Goal: Book appointment/travel/reservation

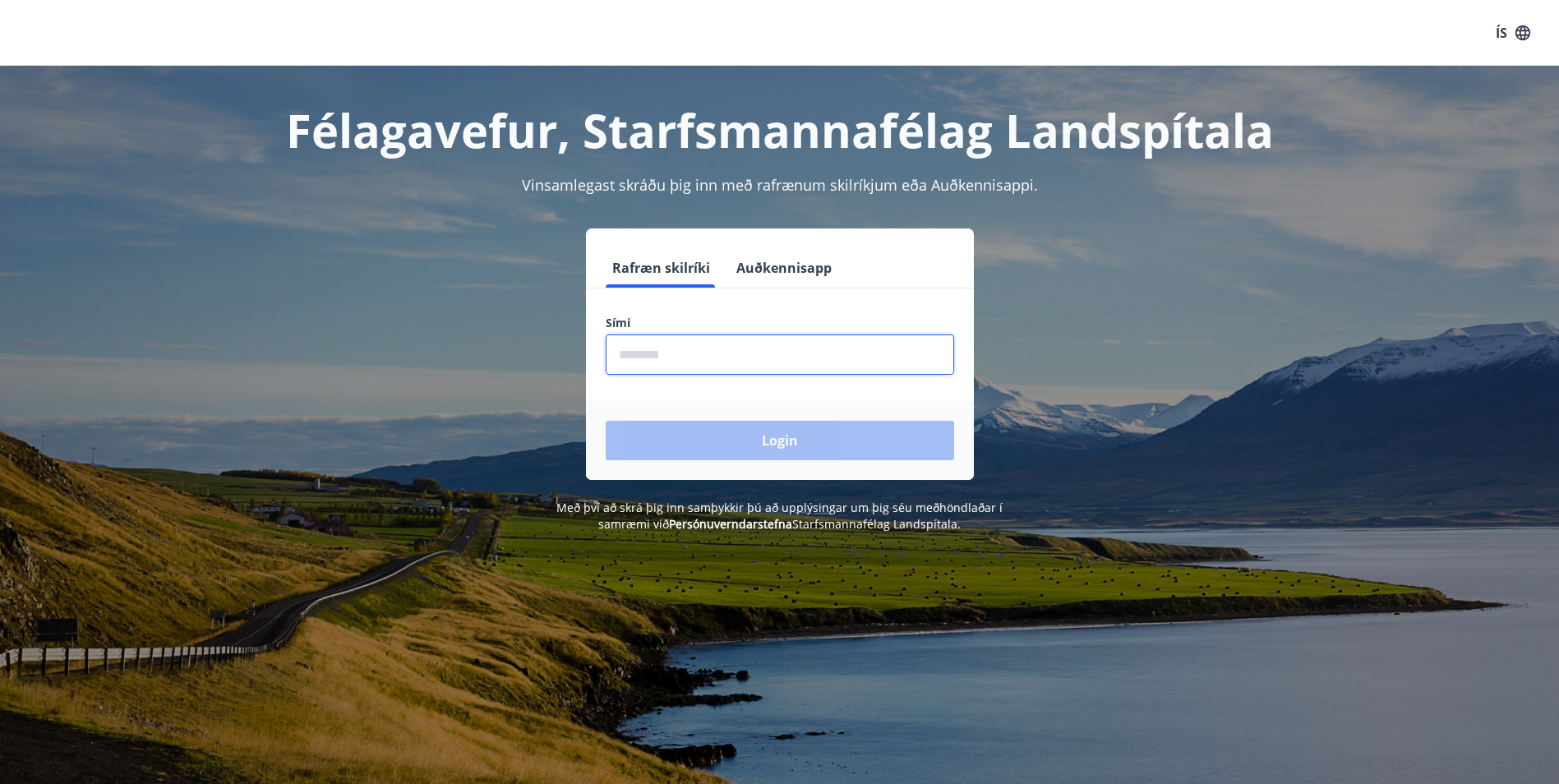
click at [691, 352] on input "phone" at bounding box center [779, 354] width 348 height 40
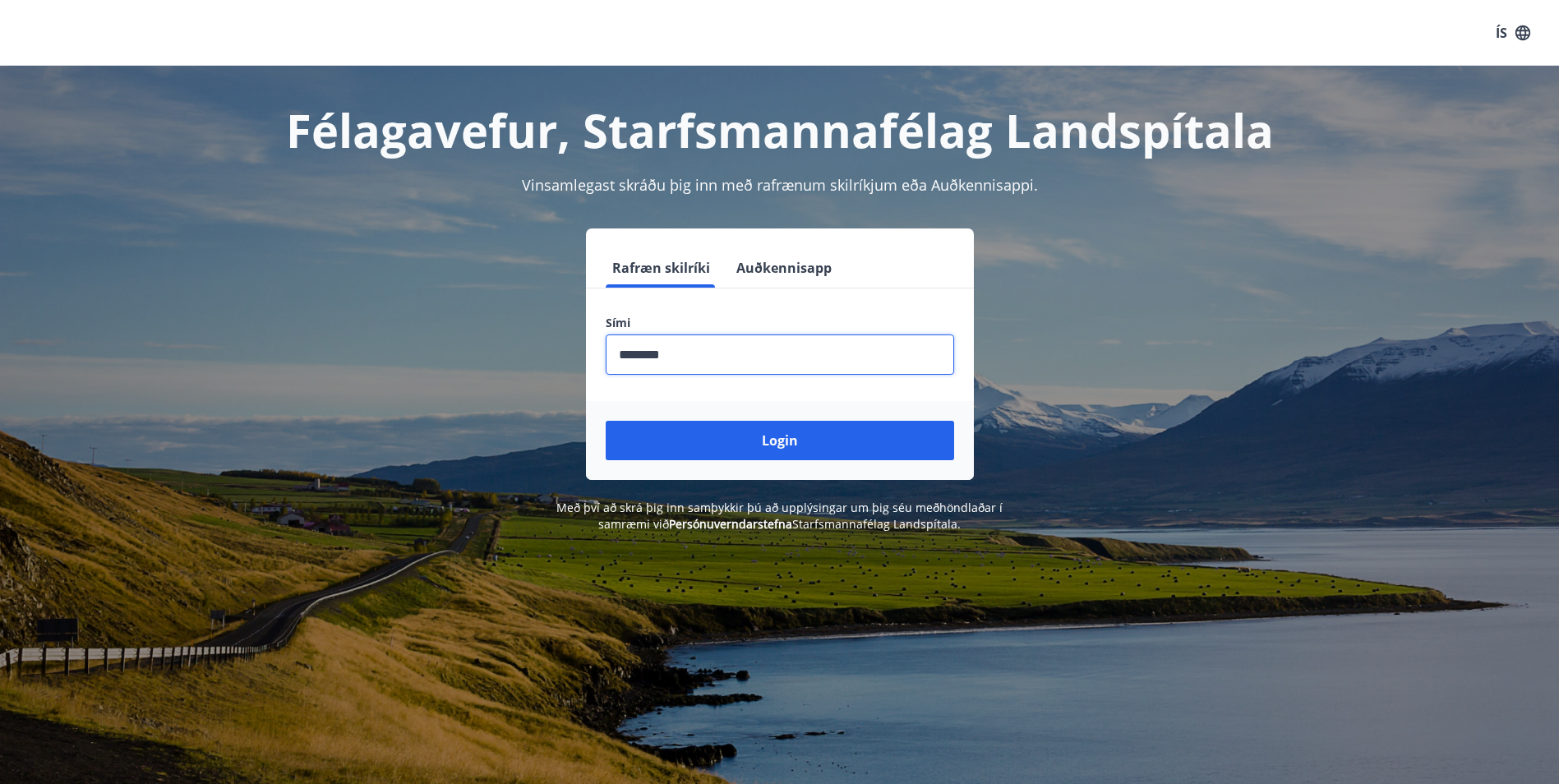
type input "********"
click at [605, 420] on button "Login" at bounding box center [779, 440] width 348 height 40
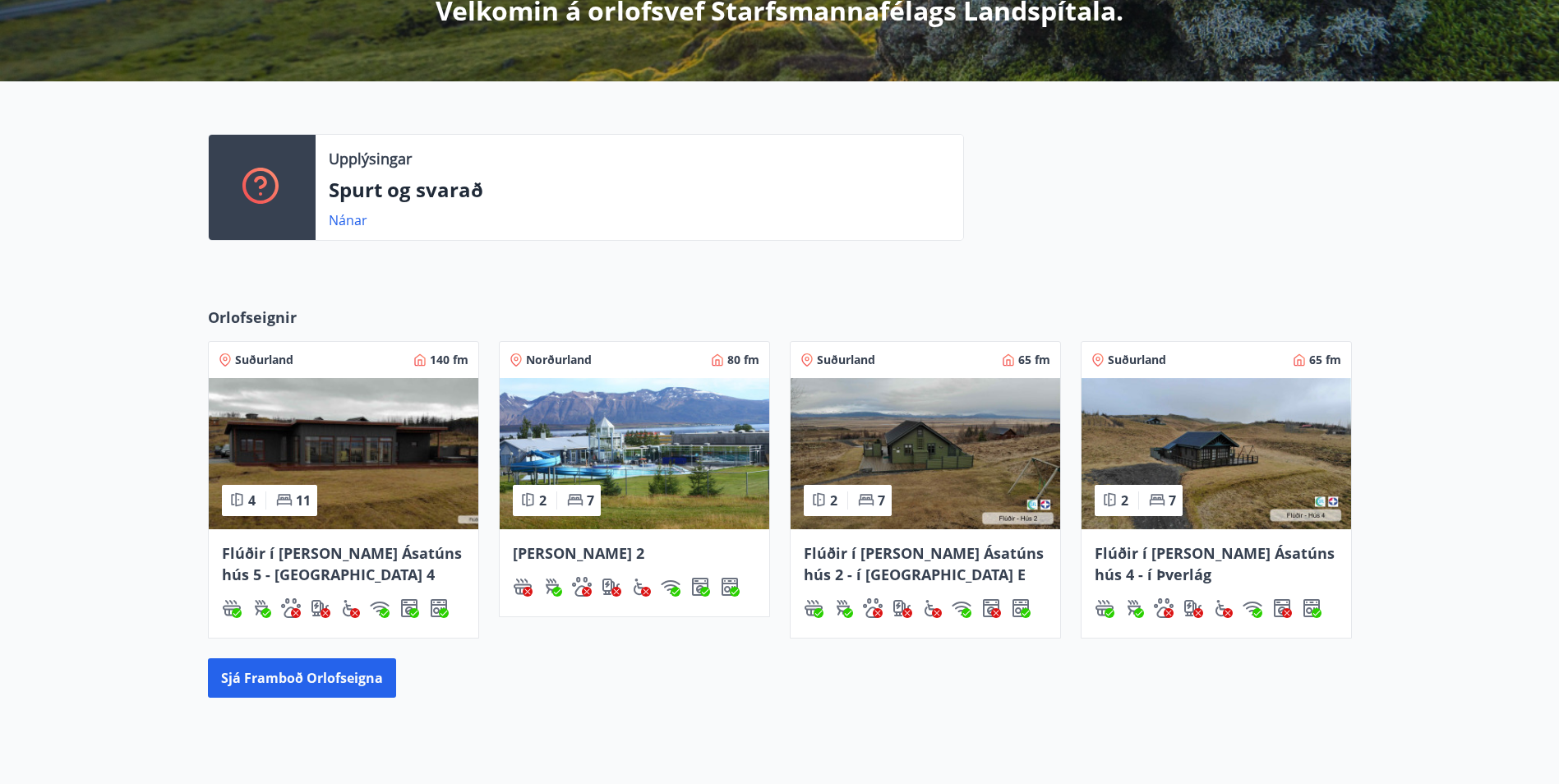
scroll to position [411, 0]
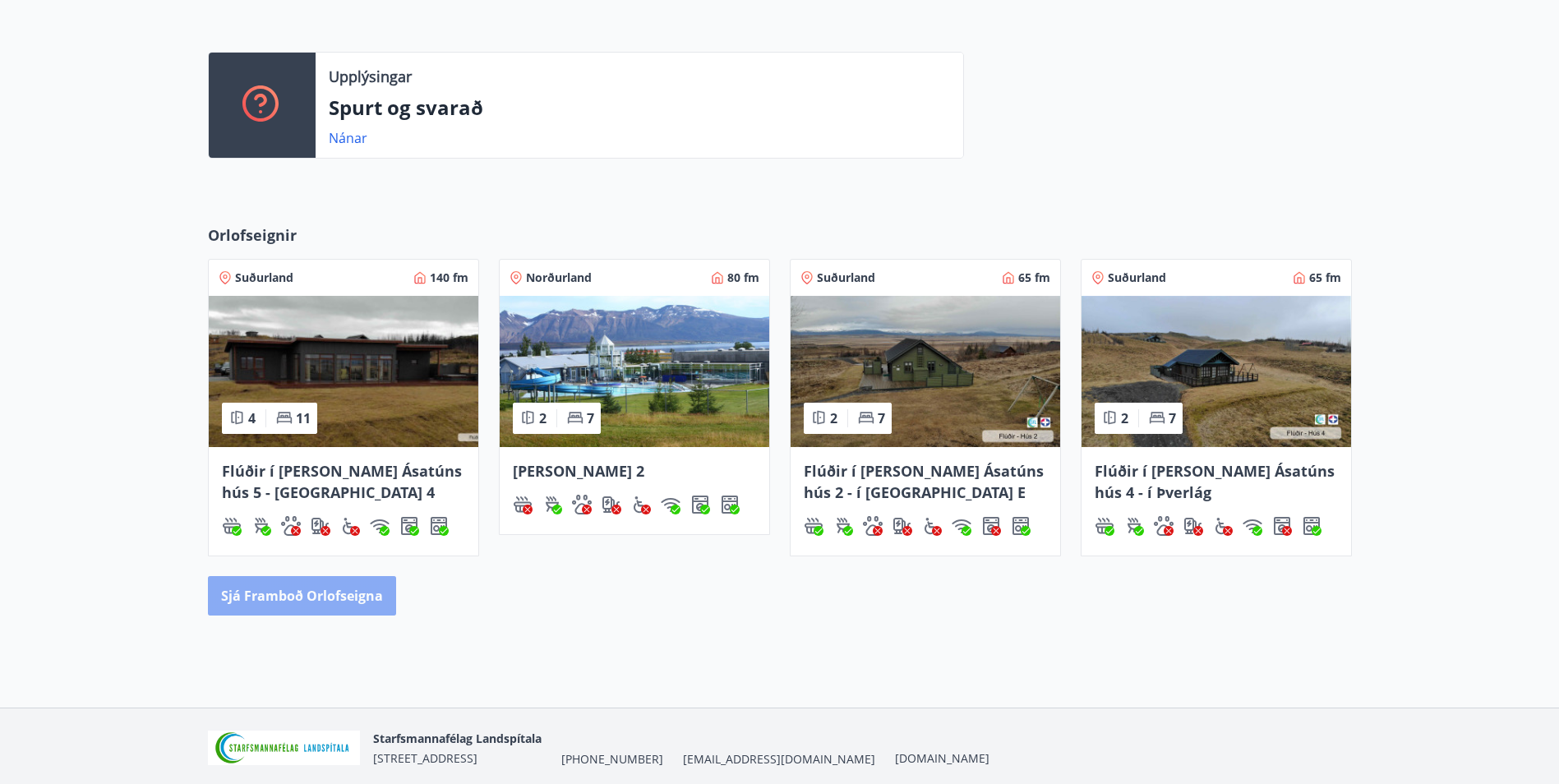
click at [350, 609] on button "Sjá framboð orlofseigna" at bounding box center [302, 596] width 188 height 40
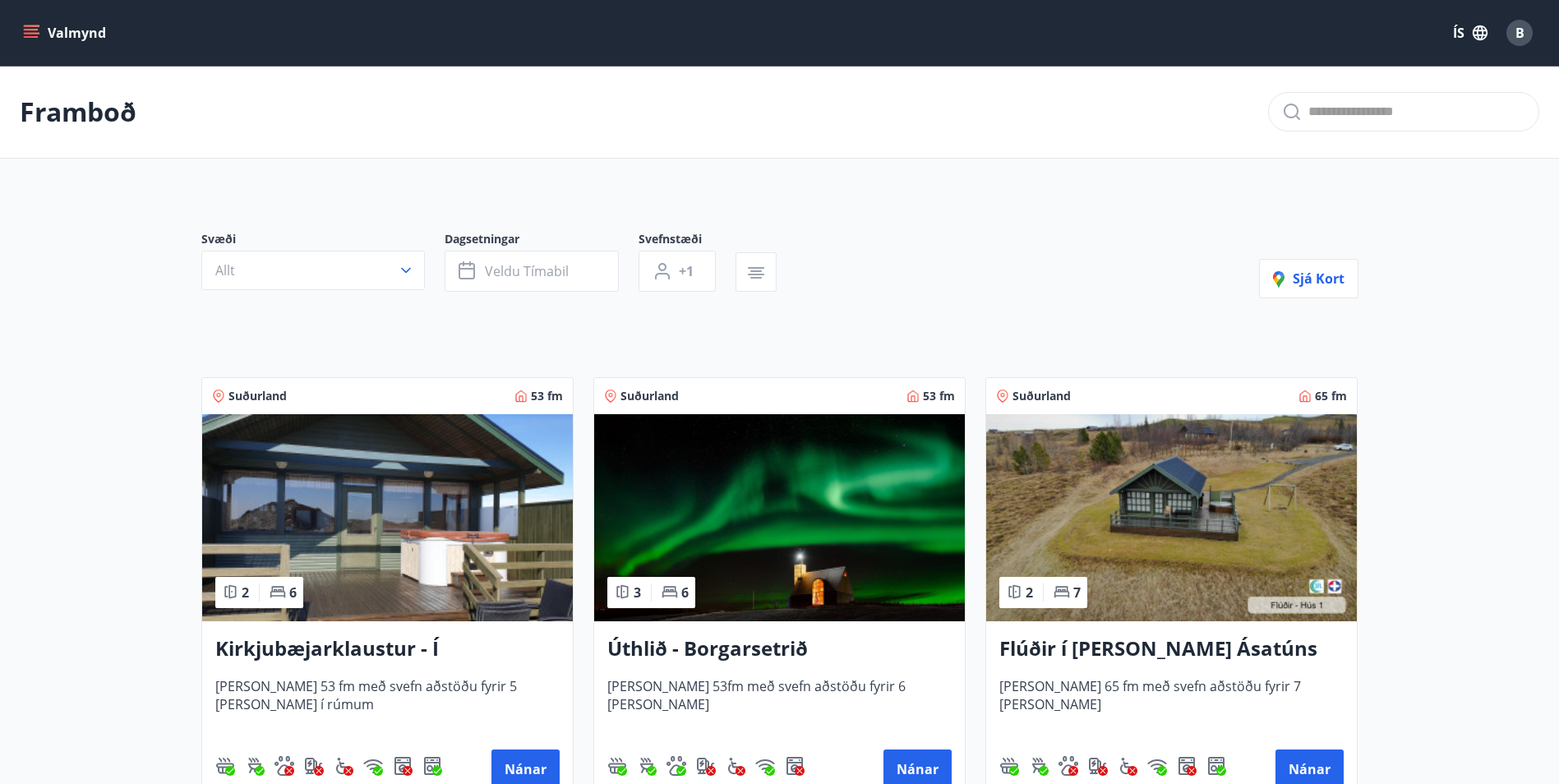
scroll to position [83, 0]
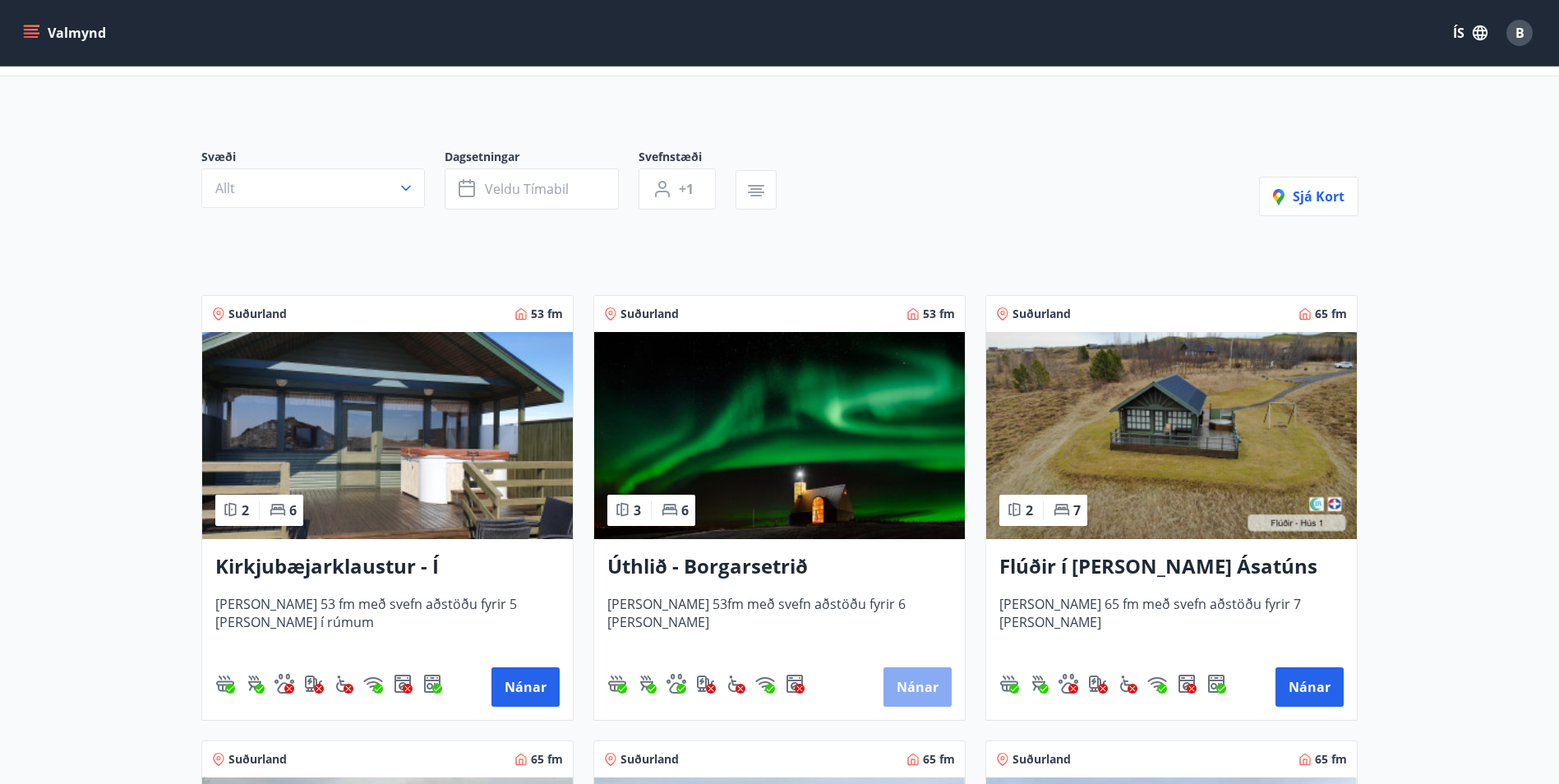
click at [925, 697] on button "Nánar" at bounding box center [917, 687] width 68 height 40
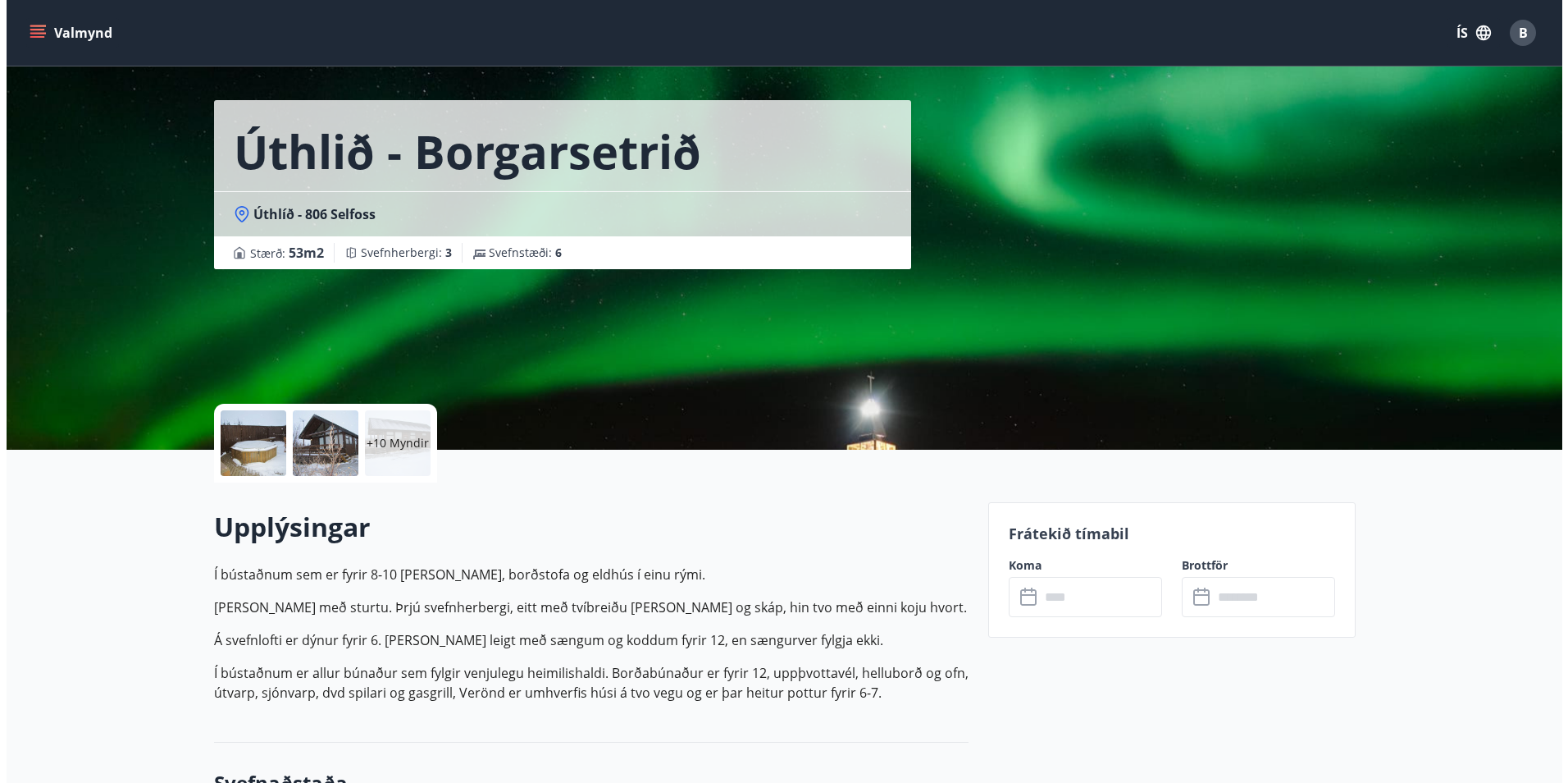
scroll to position [82, 0]
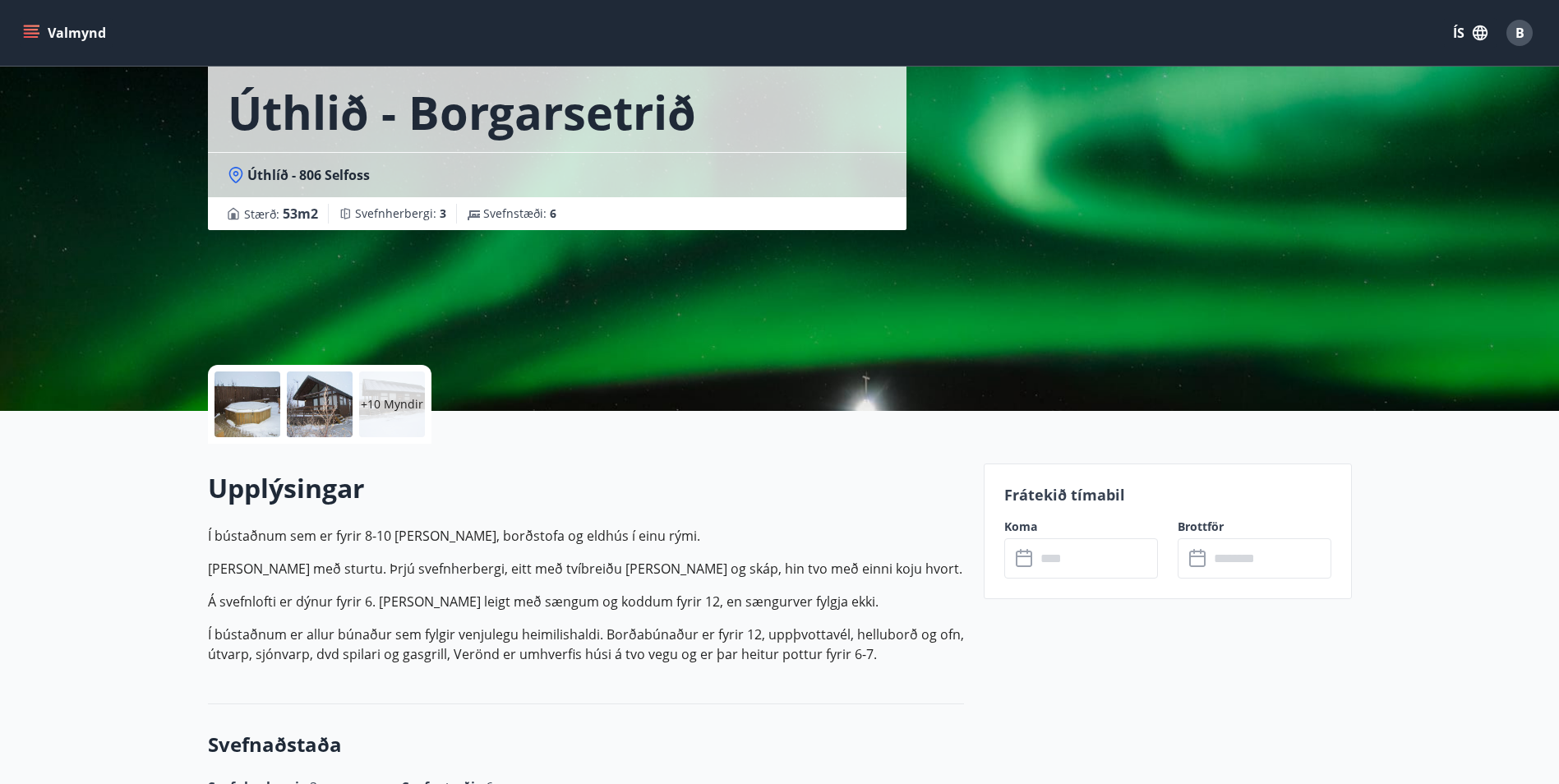
click at [334, 411] on div at bounding box center [320, 404] width 65 height 65
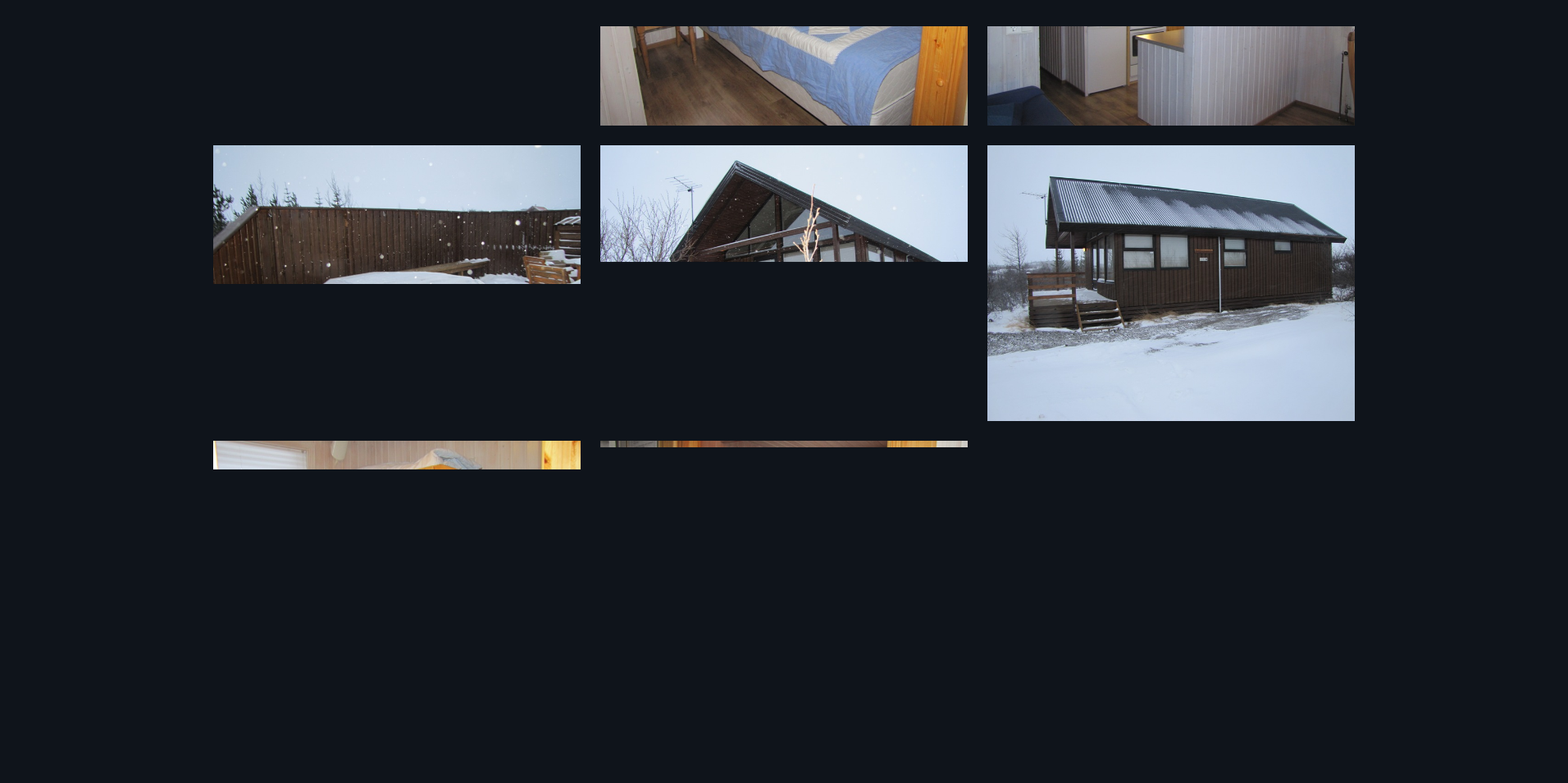
scroll to position [492, 0]
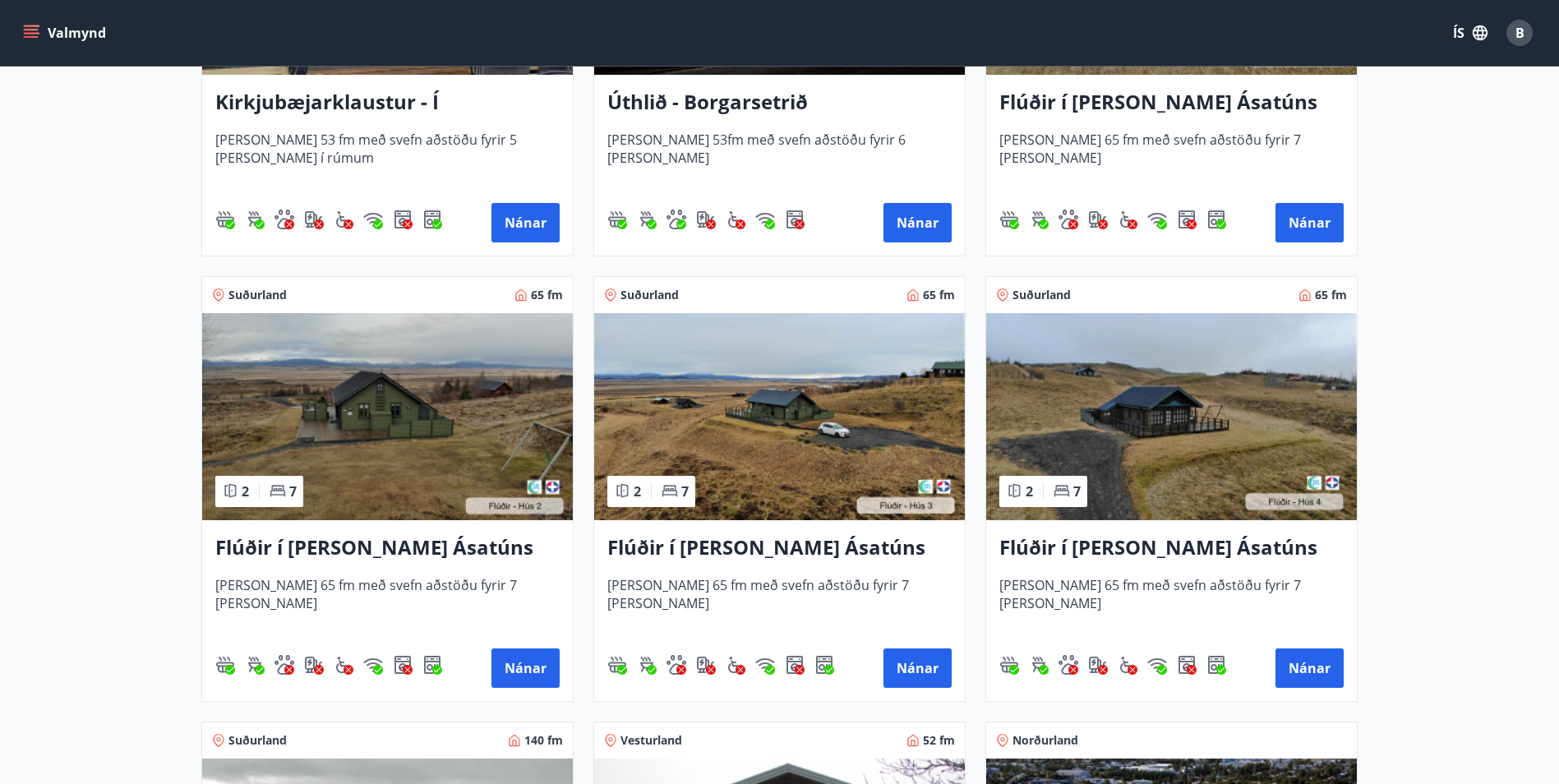
scroll to position [575, 0]
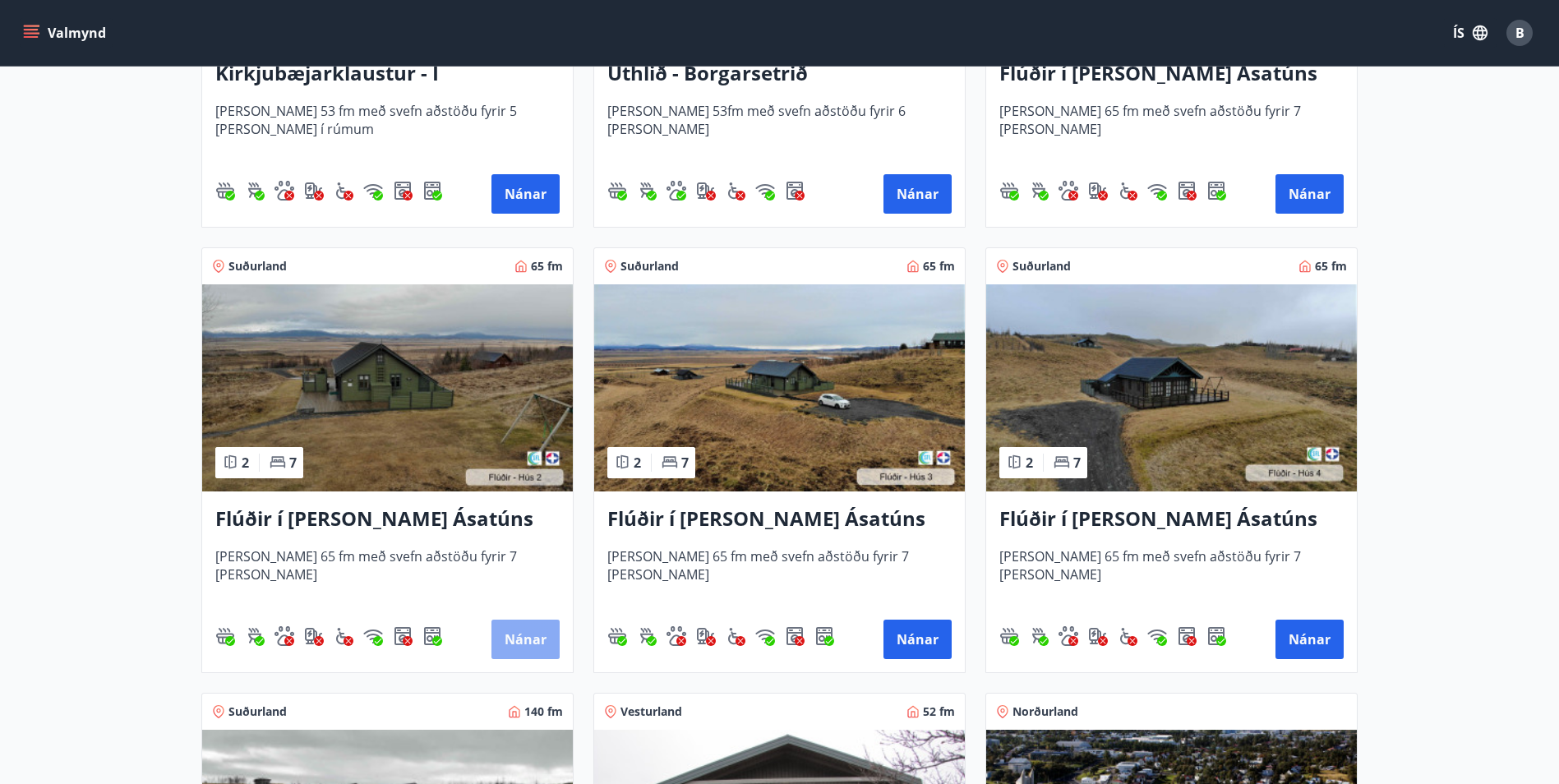
click at [511, 634] on button "Nánar" at bounding box center [525, 640] width 68 height 40
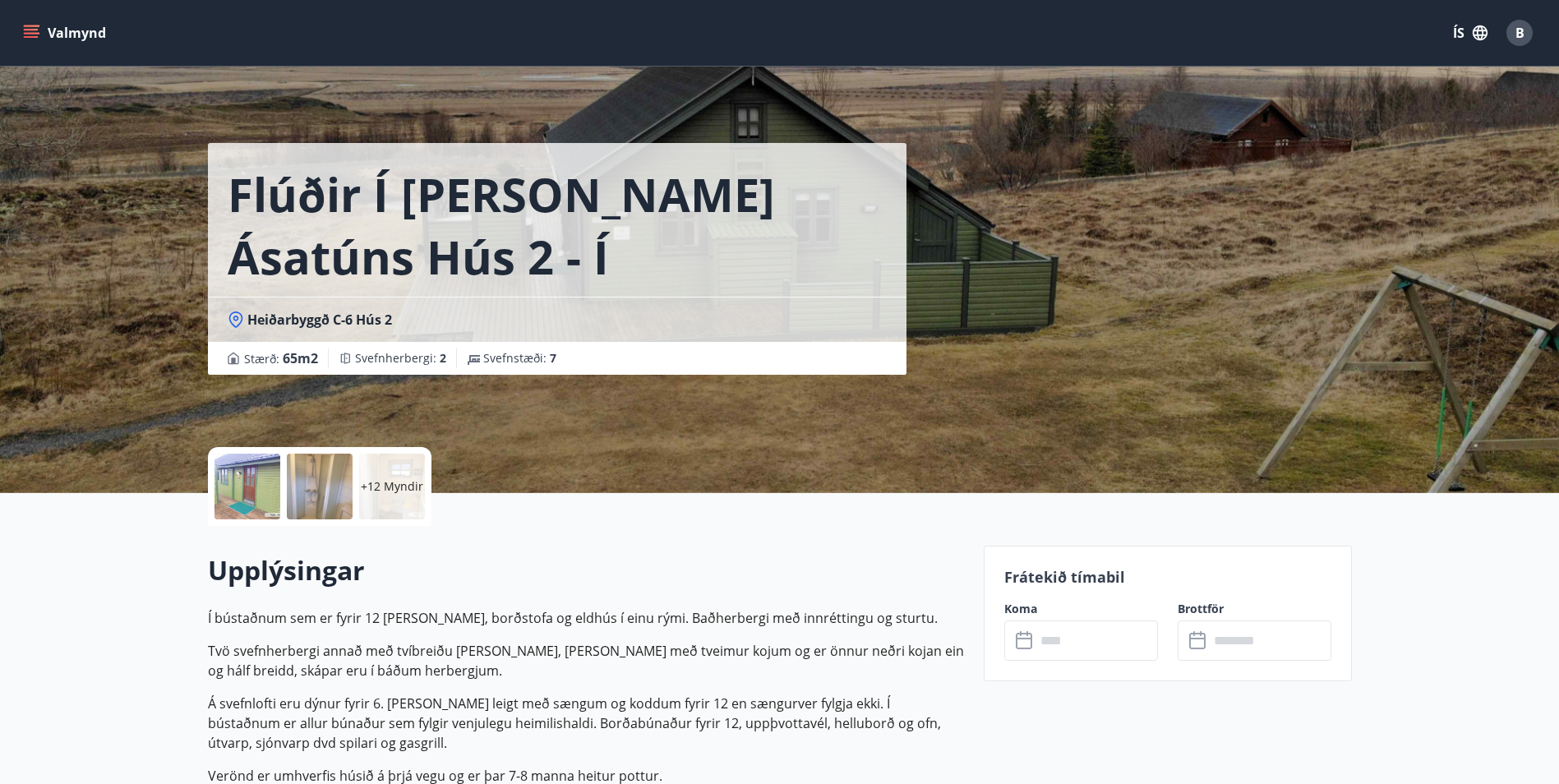
click at [315, 491] on div at bounding box center [320, 487] width 65 height 65
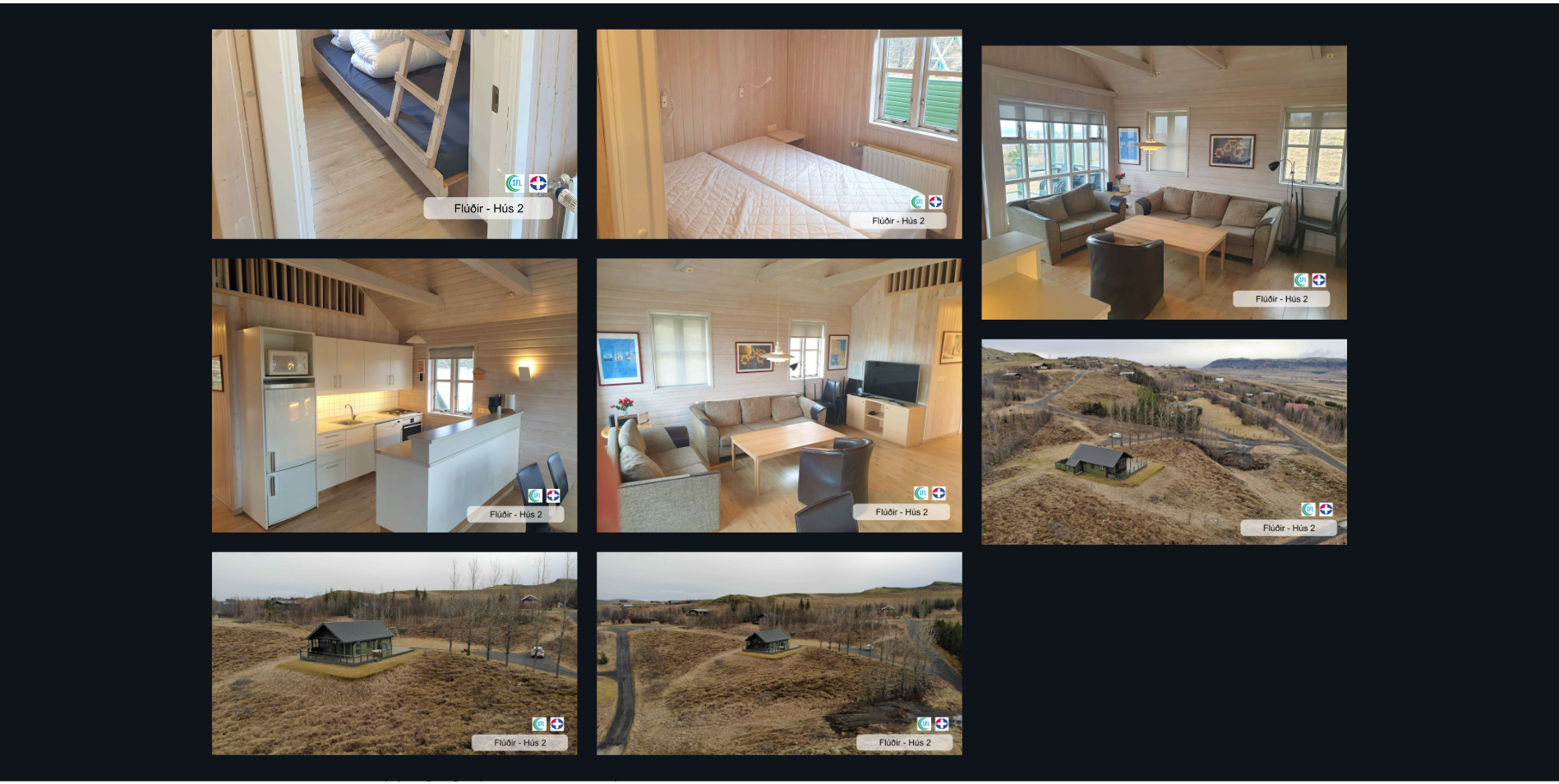
scroll to position [1240, 0]
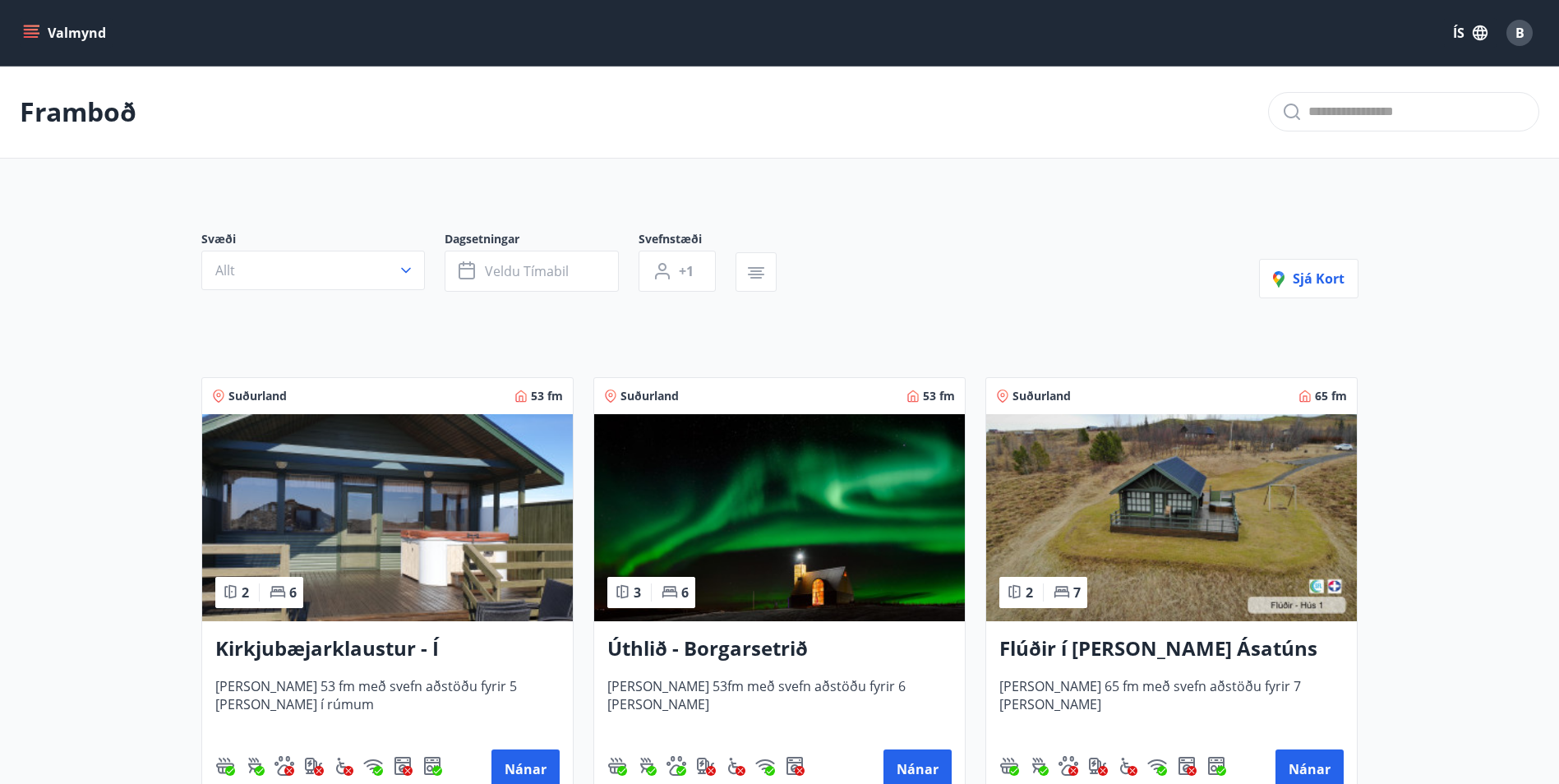
click at [19, 25] on div "Valmynd ÍS B" at bounding box center [779, 33] width 1559 height 65
click at [28, 28] on icon "menu" at bounding box center [31, 33] width 16 height 16
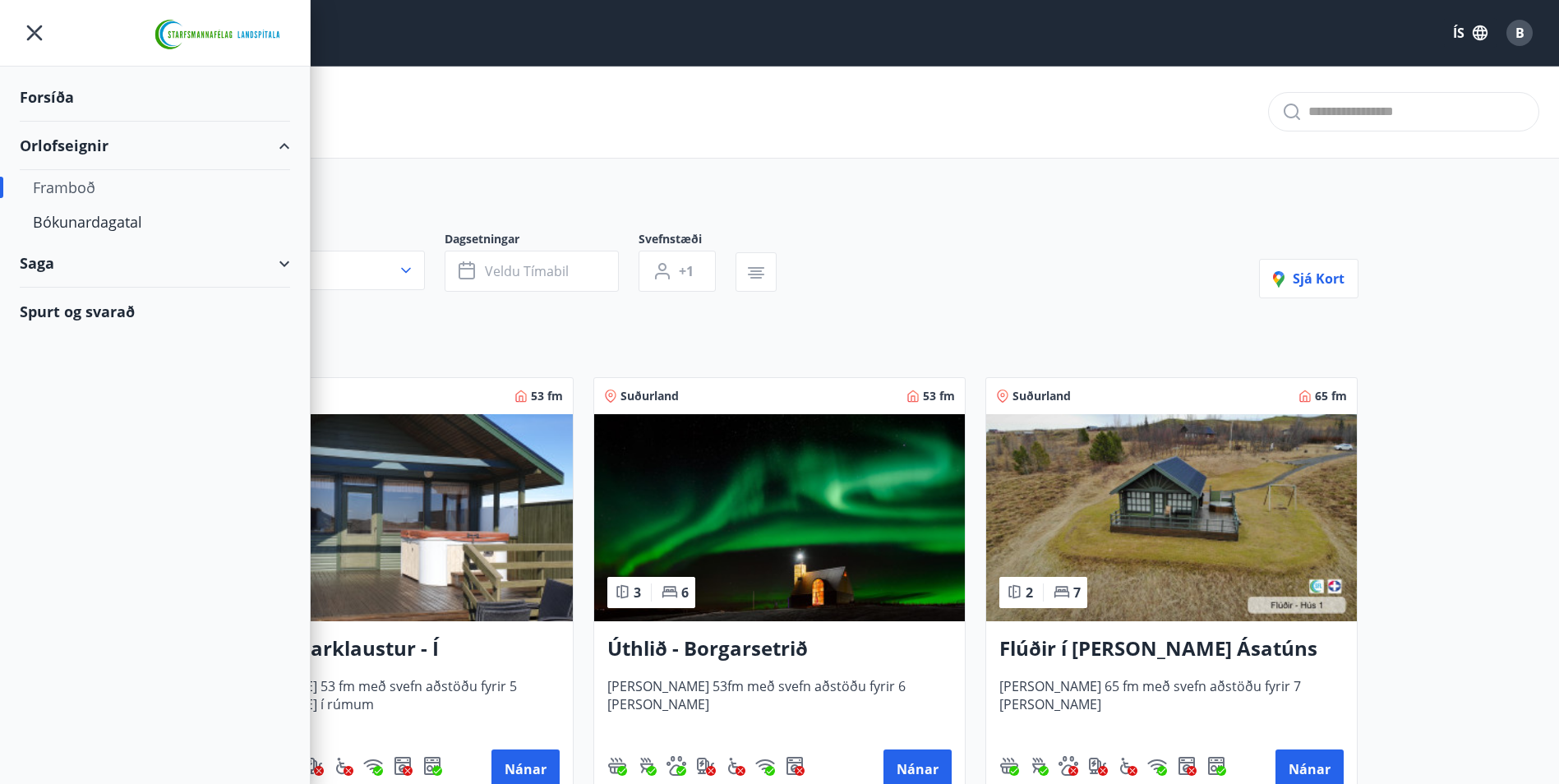
click at [48, 315] on div "Spurt og svarað" at bounding box center [155, 310] width 270 height 47
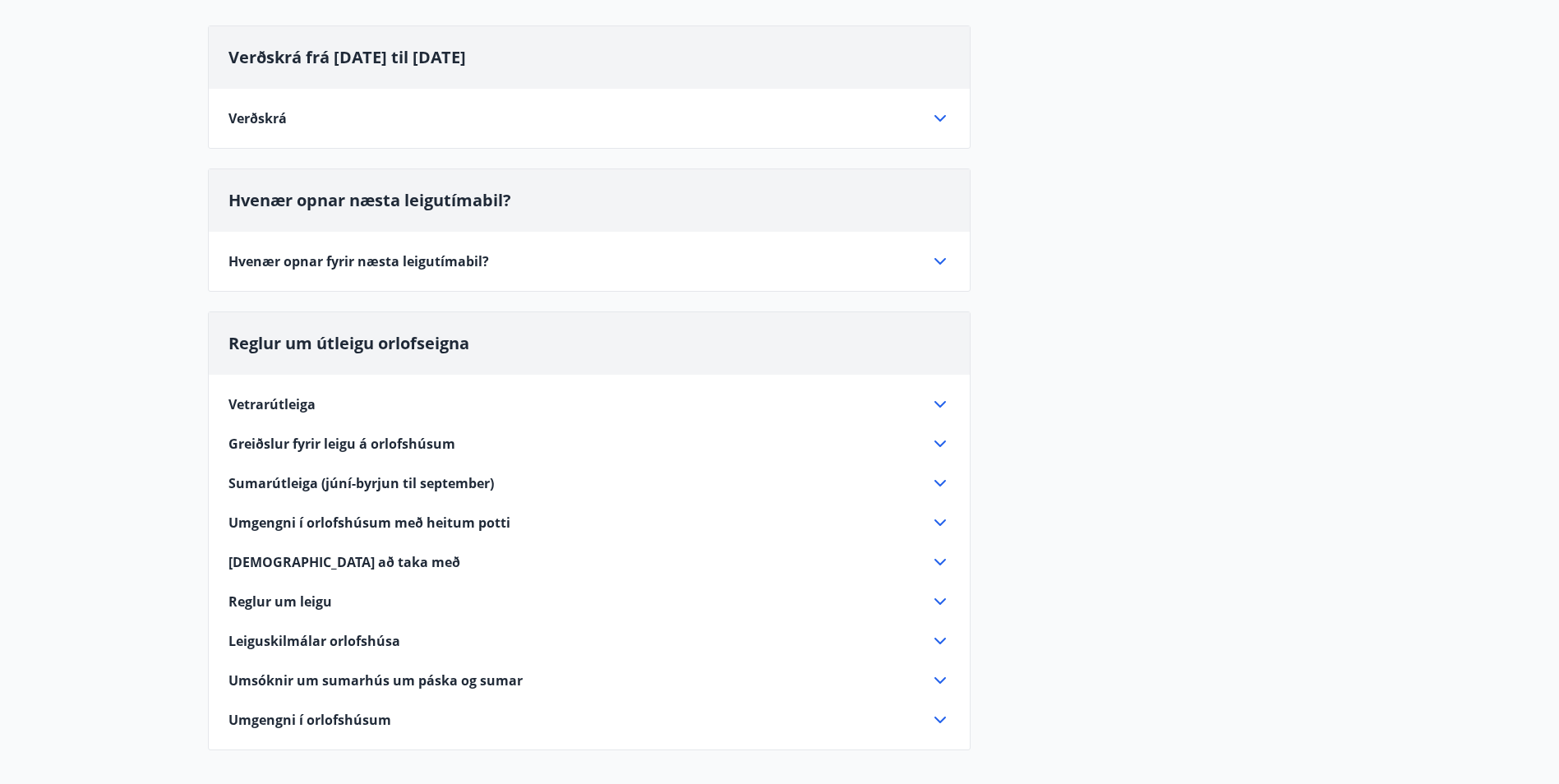
scroll to position [164, 0]
